Goal: Task Accomplishment & Management: Manage account settings

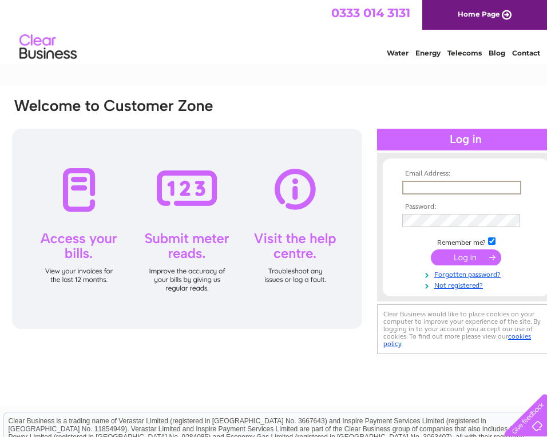
type input "i.v.florist@hotmail.com"
click at [457, 259] on input "submit" at bounding box center [466, 256] width 70 height 16
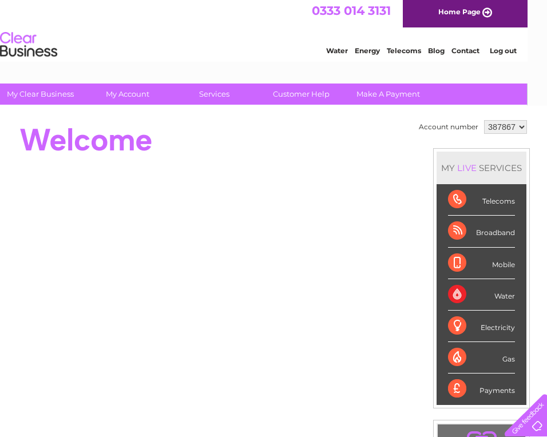
scroll to position [2, 19]
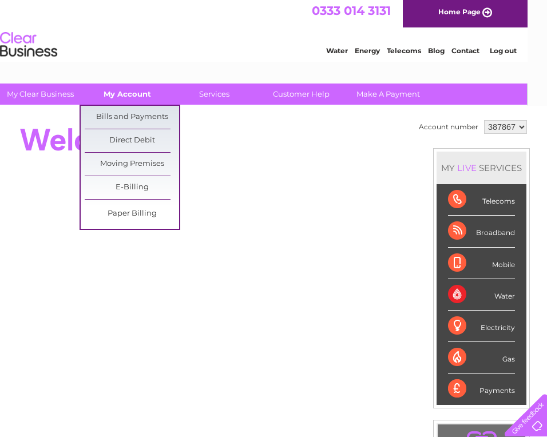
click at [131, 93] on link "My Account" at bounding box center [127, 94] width 94 height 21
click at [129, 114] on link "Bills and Payments" at bounding box center [132, 117] width 94 height 23
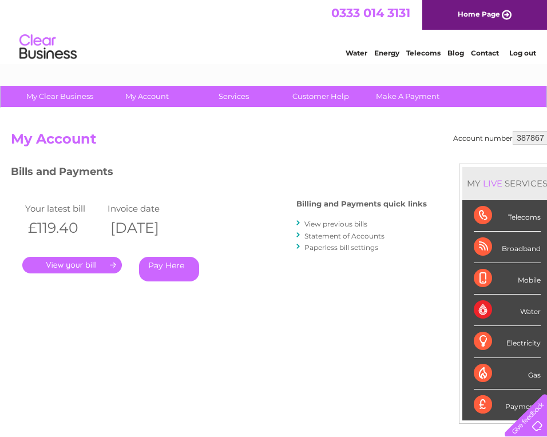
click at [80, 262] on link "." at bounding box center [72, 265] width 100 height 17
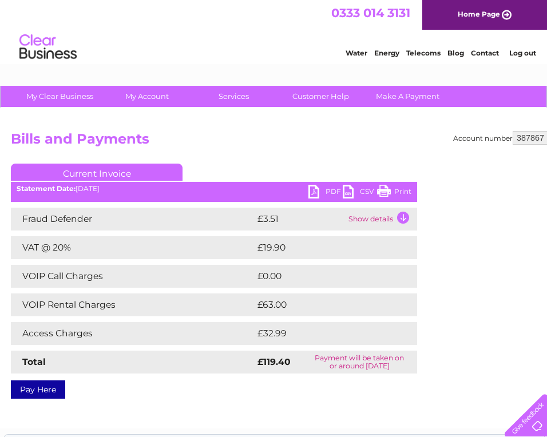
click at [385, 188] on link "Print" at bounding box center [394, 193] width 34 height 17
click at [478, 11] on link "Home Page" at bounding box center [485, 15] width 125 height 30
